Goal: Find specific page/section: Find specific page/section

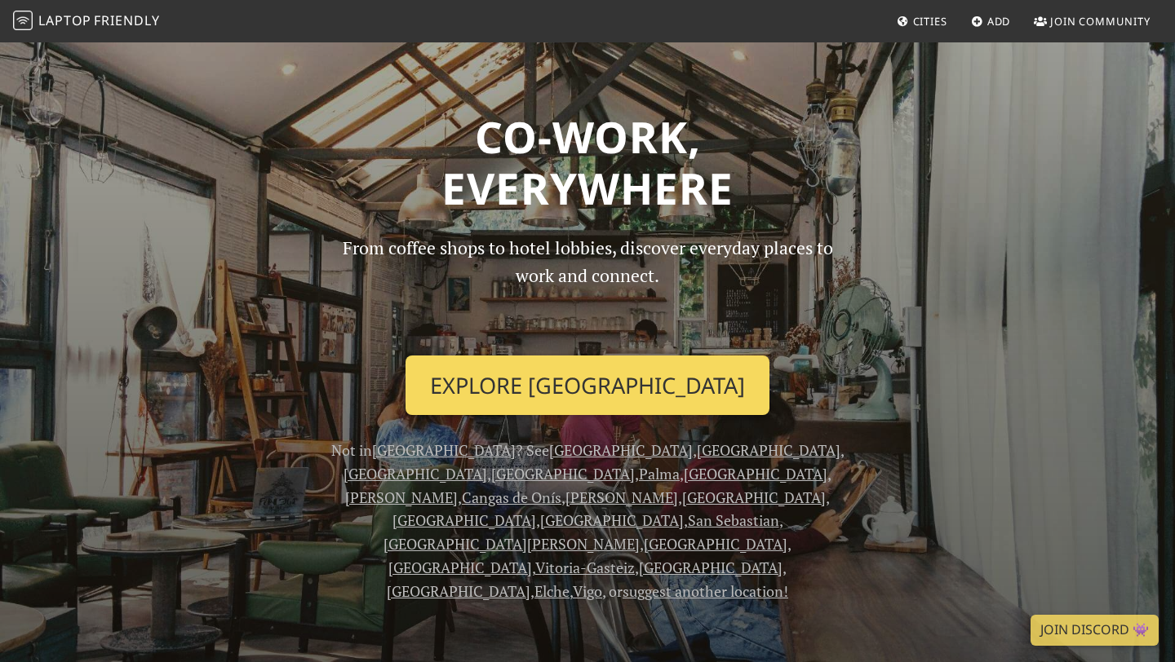
click at [566, 379] on link "Explore Seville" at bounding box center [587, 386] width 364 height 60
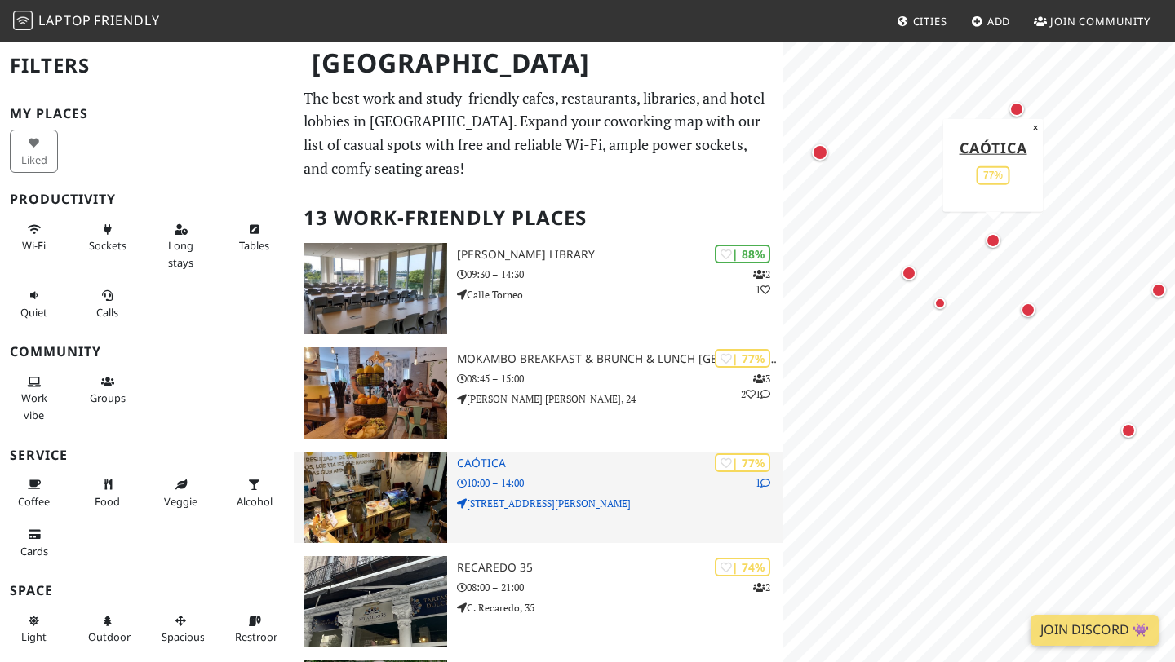
click at [582, 525] on div "| 77% 1 Caótica 10:00 – 14:00 [STREET_ADDRESS][PERSON_NAME]" at bounding box center [620, 497] width 326 height 91
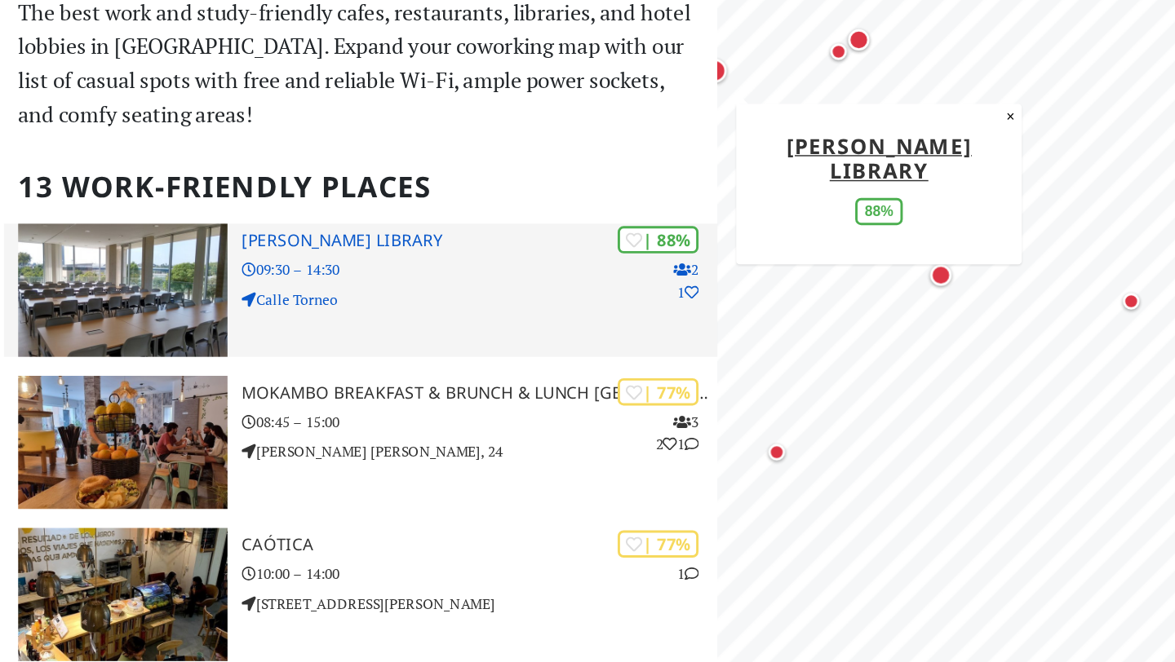
click at [566, 257] on h3 "[PERSON_NAME] Library" at bounding box center [620, 255] width 326 height 14
